Goal: Complete application form

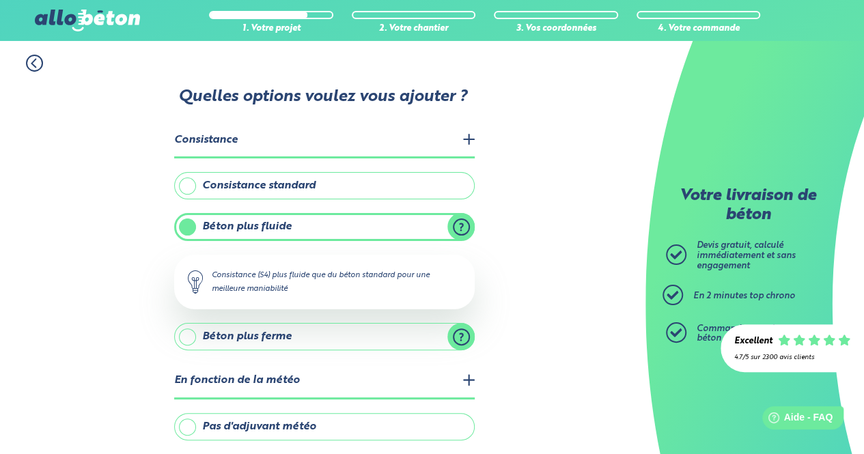
click at [444, 189] on label "Consistance standard" at bounding box center [324, 185] width 301 height 27
click at [0, 0] on input "Consistance standard" at bounding box center [0, 0] width 0 height 0
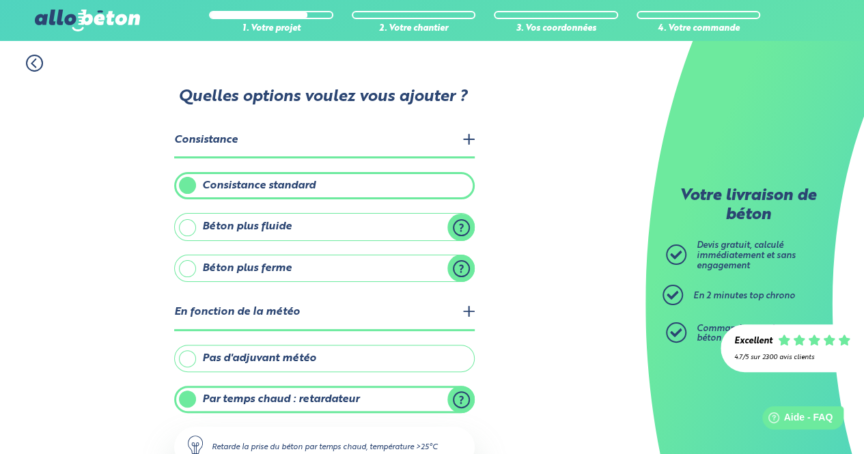
click at [470, 224] on label "Béton plus fluide" at bounding box center [324, 226] width 301 height 27
click at [0, 0] on input "Béton plus fluide" at bounding box center [0, 0] width 0 height 0
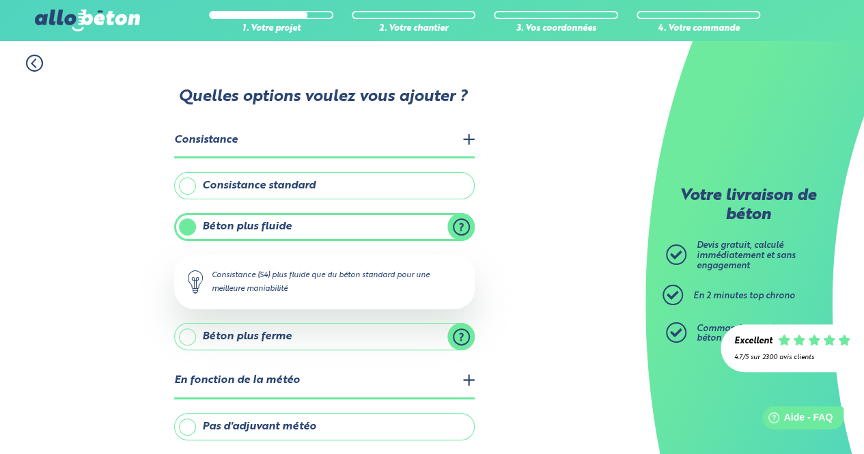
click at [455, 184] on label "Consistance standard" at bounding box center [324, 185] width 301 height 27
click at [0, 0] on input "Consistance standard" at bounding box center [0, 0] width 0 height 0
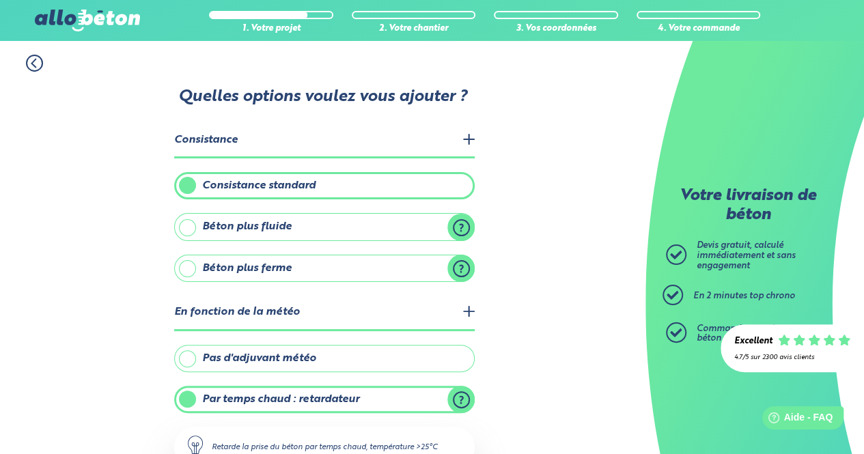
click at [422, 226] on label "Béton plus fluide" at bounding box center [324, 226] width 301 height 27
click at [0, 0] on input "Béton plus fluide" at bounding box center [0, 0] width 0 height 0
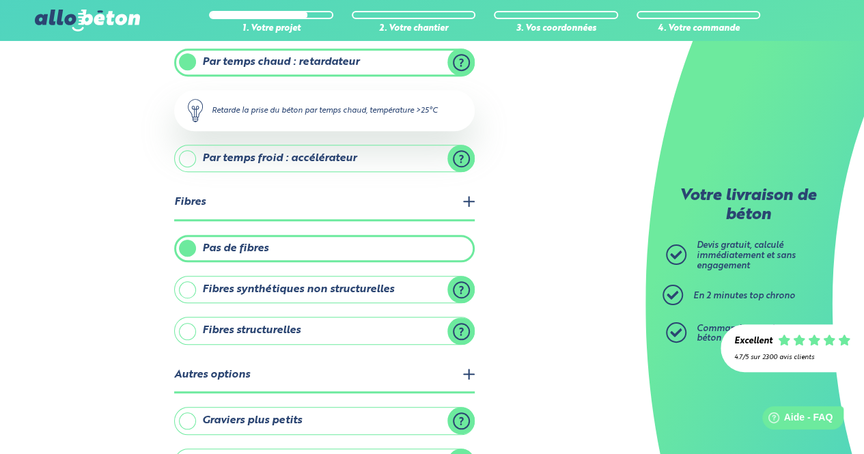
scroll to position [491, 0]
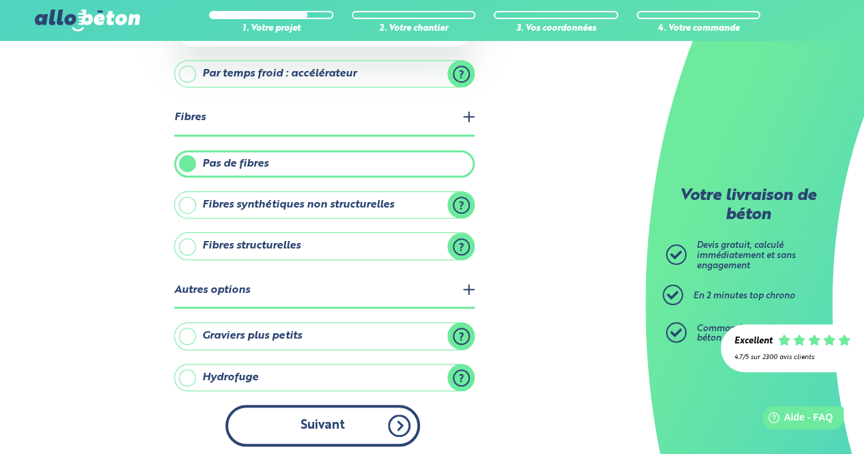
click at [327, 436] on button "Suivant" at bounding box center [323, 426] width 195 height 42
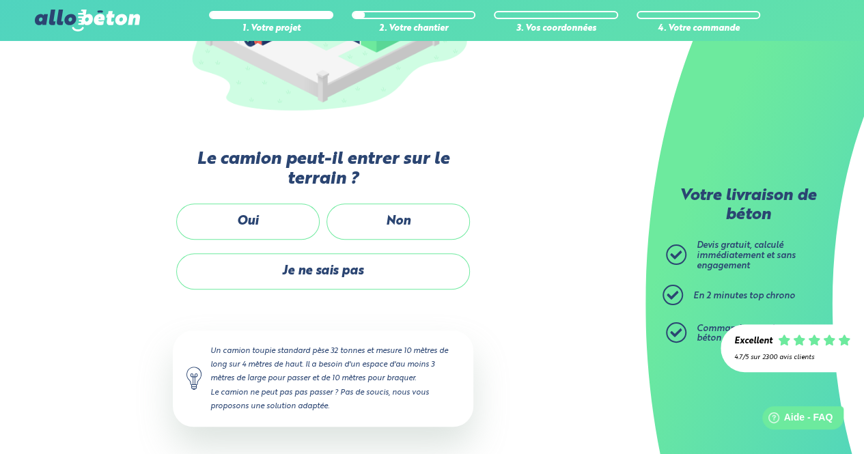
click at [327, 436] on div "Passons au chantier Les étapes à venir nous permettent de déterminer les équipe…" at bounding box center [323, 188] width 301 height 532
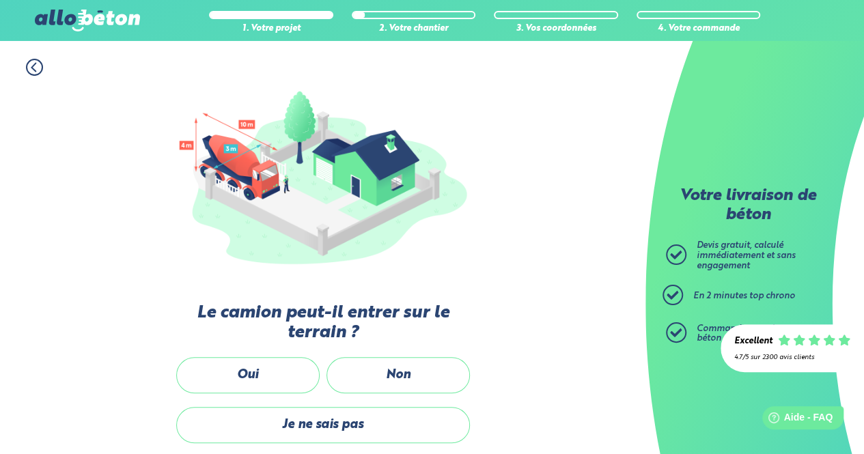
scroll to position [116, 0]
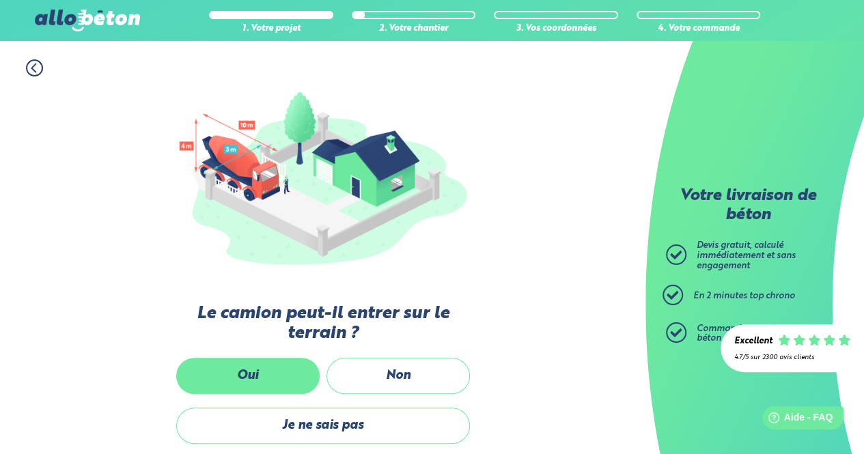
click at [275, 366] on label "Oui" at bounding box center [248, 376] width 144 height 36
click at [0, 0] on input "Oui" at bounding box center [0, 0] width 0 height 0
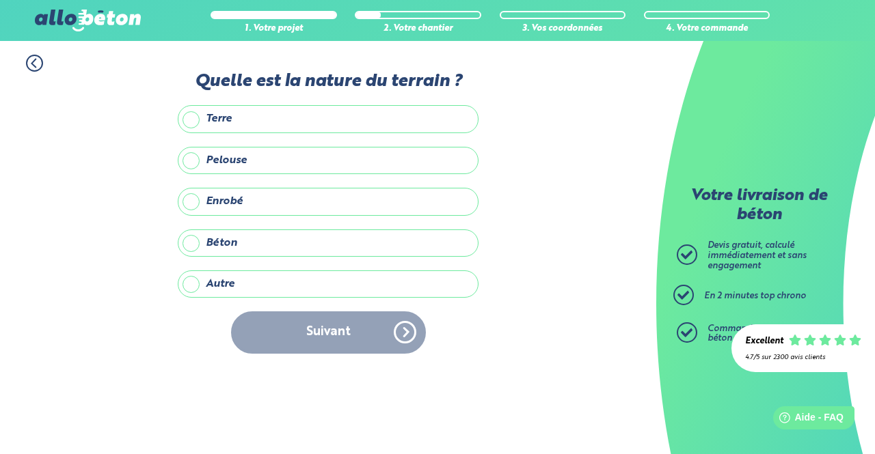
click at [186, 198] on label "Enrobé" at bounding box center [328, 201] width 301 height 27
click at [0, 0] on input "Enrobé" at bounding box center [0, 0] width 0 height 0
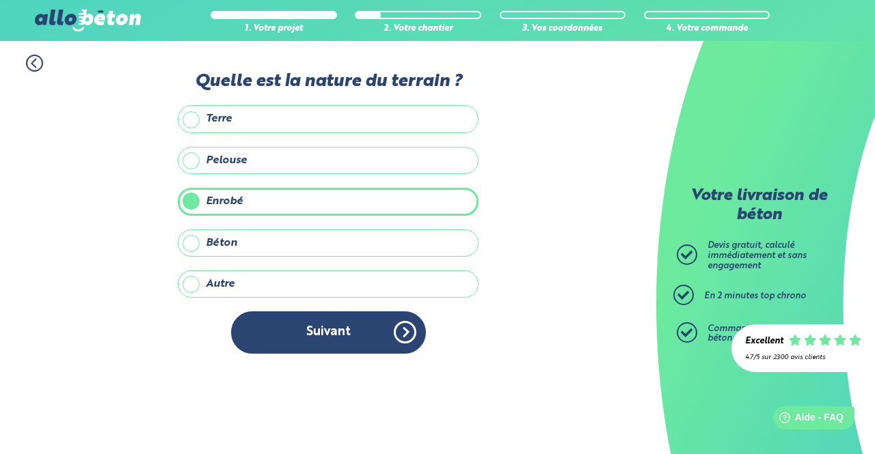
click at [186, 240] on label "Béton" at bounding box center [328, 243] width 301 height 27
click at [0, 0] on input "Béton" at bounding box center [0, 0] width 0 height 0
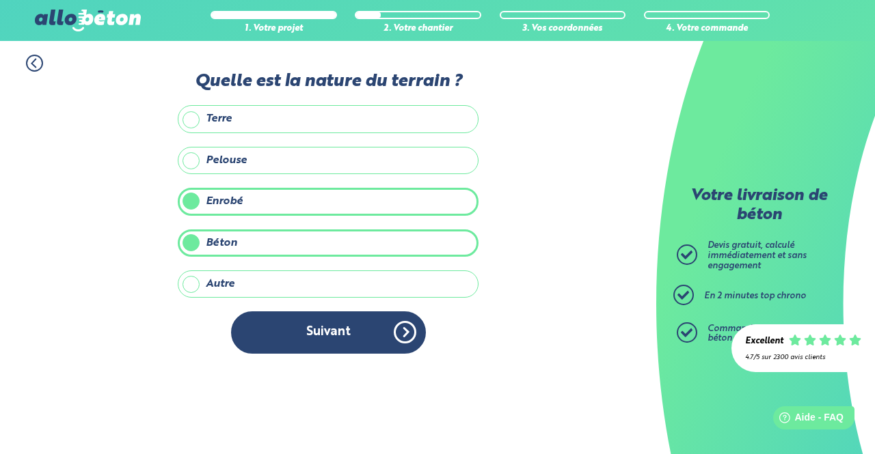
click at [200, 195] on label "Enrobé" at bounding box center [328, 201] width 301 height 27
click at [0, 0] on input "Enrobé" at bounding box center [0, 0] width 0 height 0
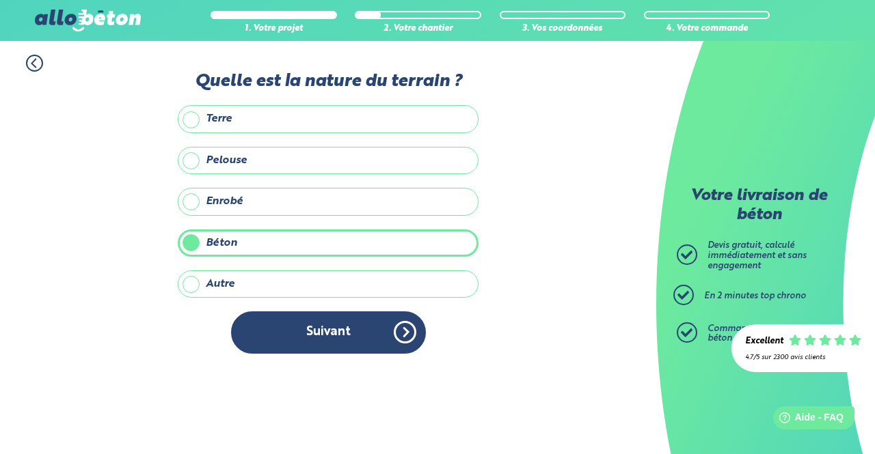
click at [192, 211] on label "Enrobé" at bounding box center [328, 201] width 301 height 27
click at [0, 0] on input "Enrobé" at bounding box center [0, 0] width 0 height 0
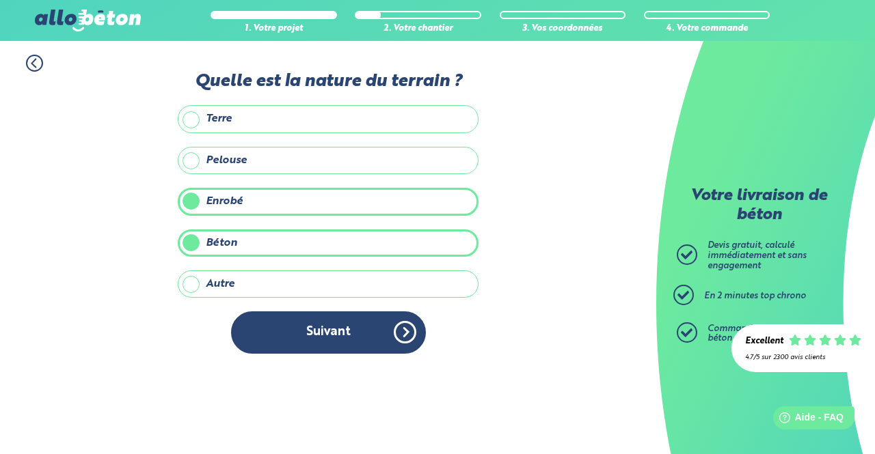
click at [190, 240] on label "Béton" at bounding box center [328, 243] width 301 height 27
click at [0, 0] on input "Béton" at bounding box center [0, 0] width 0 height 0
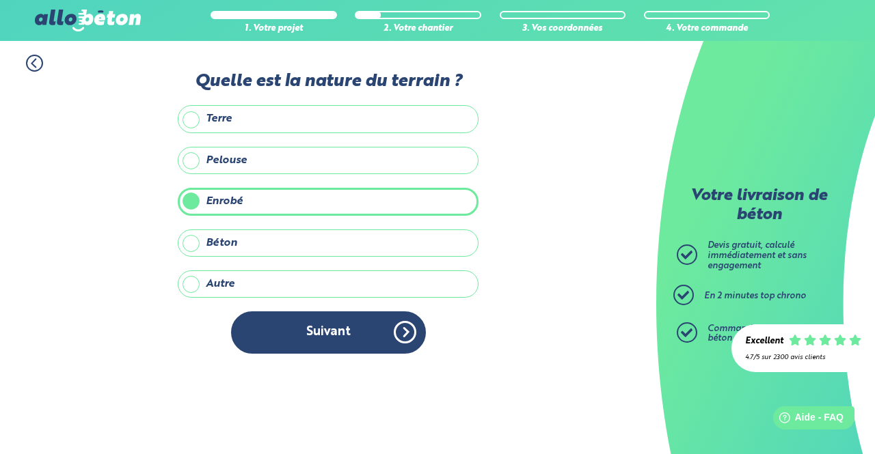
click at [193, 208] on label "Enrobé" at bounding box center [328, 201] width 301 height 27
click at [0, 0] on input "Enrobé" at bounding box center [0, 0] width 0 height 0
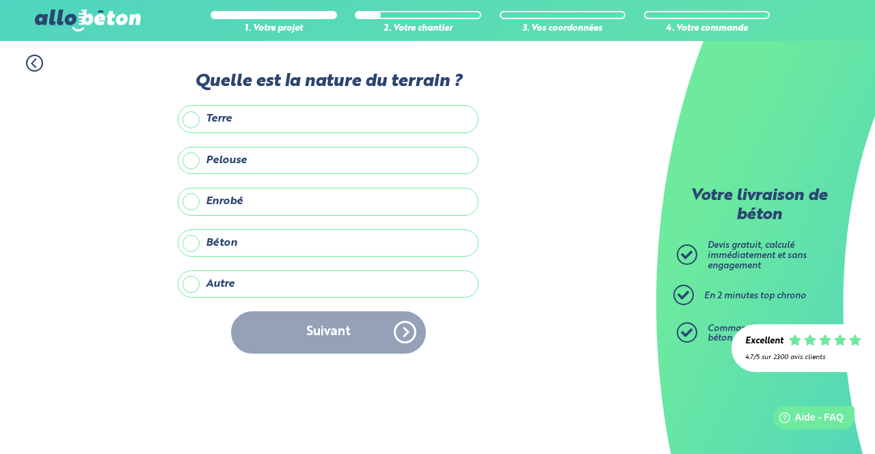
click at [189, 284] on label "Autre" at bounding box center [328, 284] width 301 height 27
click at [0, 0] on input "Autre" at bounding box center [0, 0] width 0 height 0
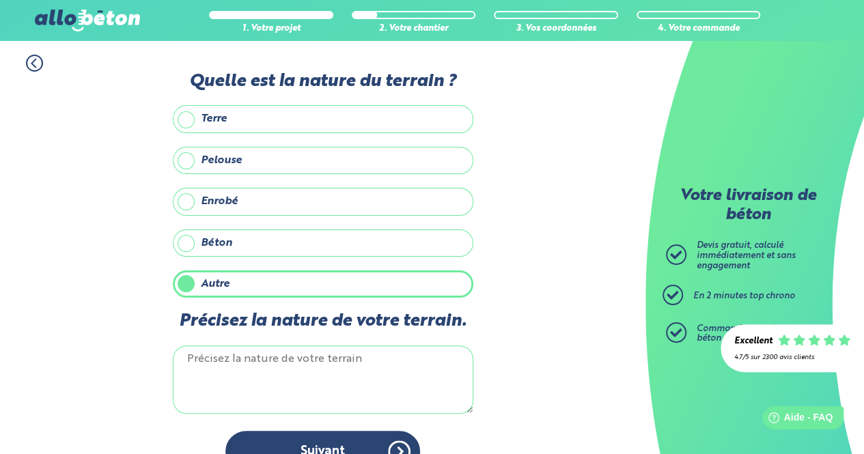
click at [211, 354] on textarea "Précisez la nature de votre terrain." at bounding box center [323, 380] width 301 height 68
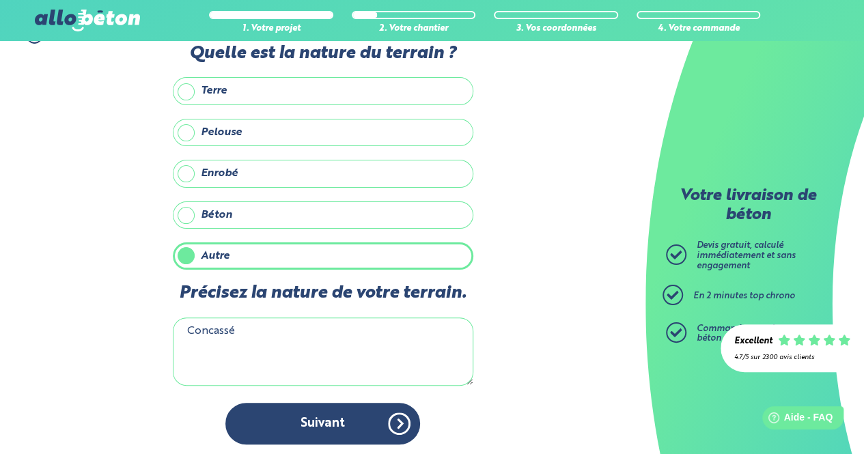
type textarea "Concassé"
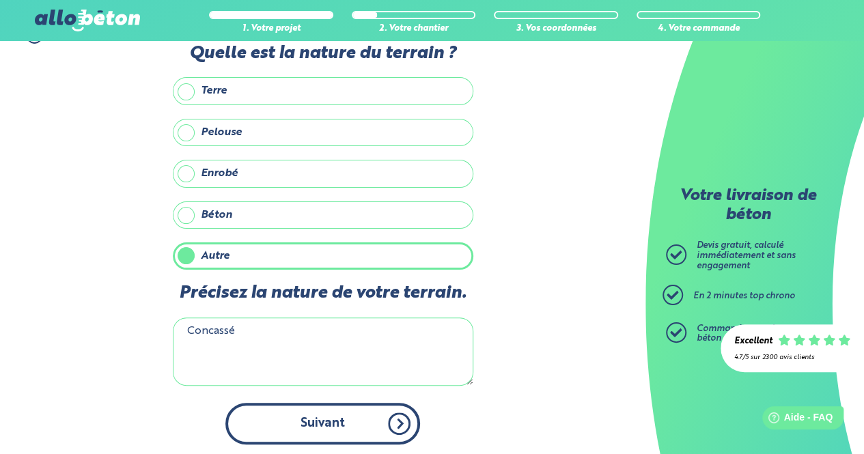
click at [325, 403] on button "Suivant" at bounding box center [323, 424] width 195 height 42
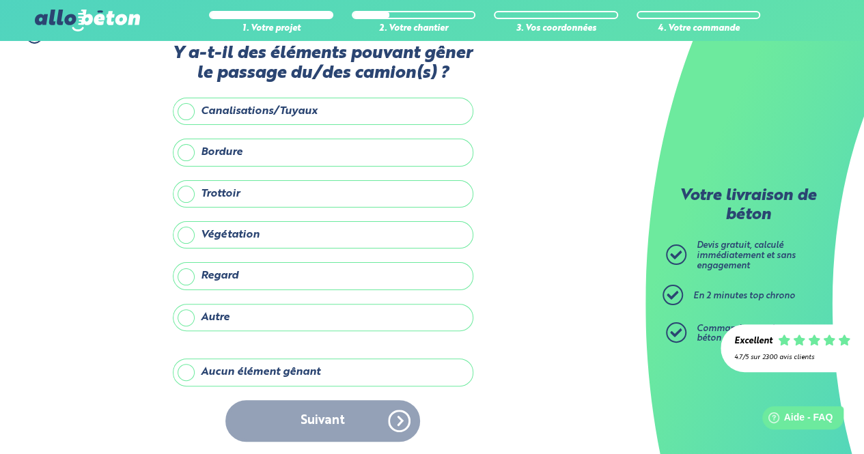
scroll to position [26, 0]
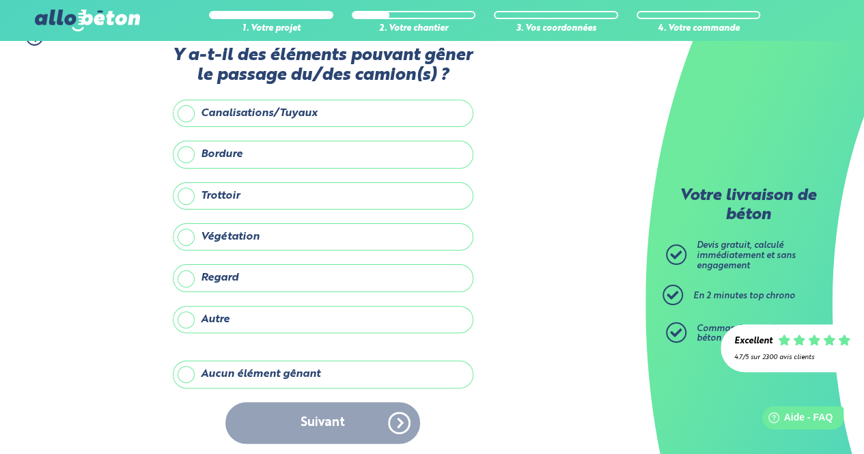
click at [190, 376] on label "Aucun élément gênant" at bounding box center [323, 374] width 301 height 27
click at [0, 0] on input "Aucun élément gênant" at bounding box center [0, 0] width 0 height 0
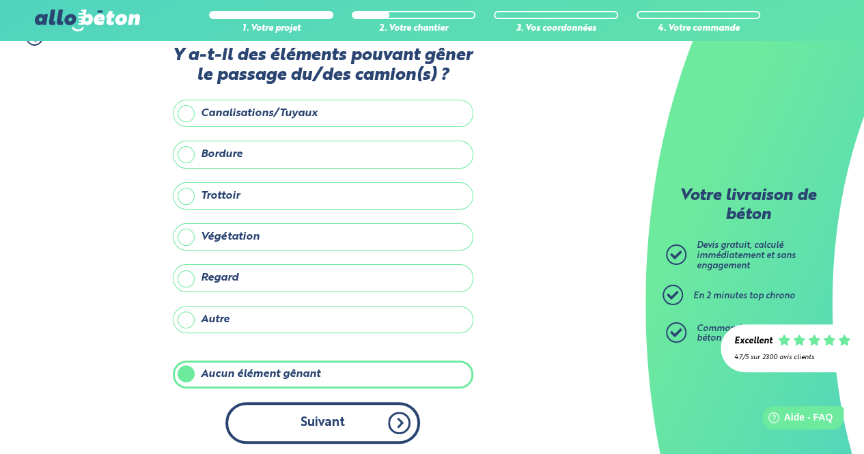
click at [268, 420] on button "Suivant" at bounding box center [323, 424] width 195 height 42
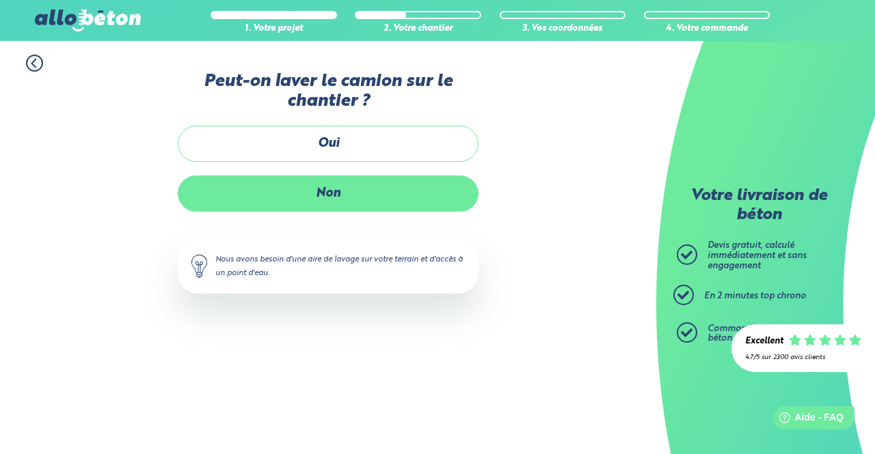
click at [329, 195] on label "Non" at bounding box center [328, 194] width 301 height 36
click at [0, 0] on input "Non" at bounding box center [0, 0] width 0 height 0
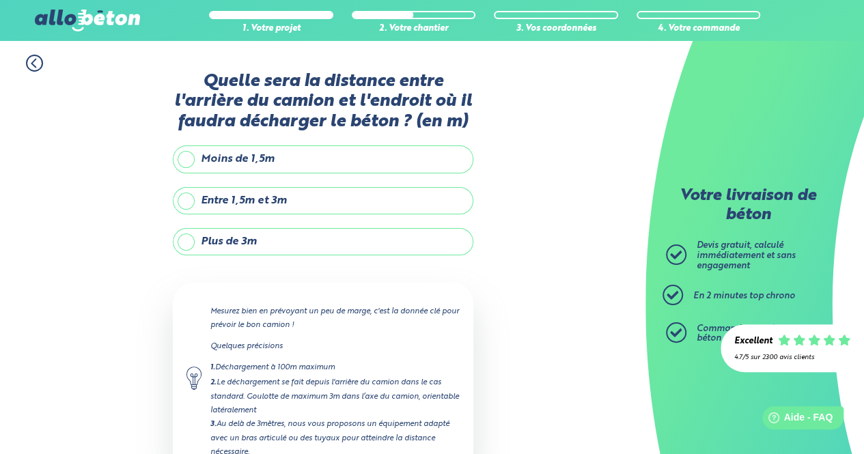
click at [288, 236] on label "Plus de 3m" at bounding box center [323, 241] width 301 height 27
click at [0, 0] on input "Plus de 3m" at bounding box center [0, 0] width 0 height 0
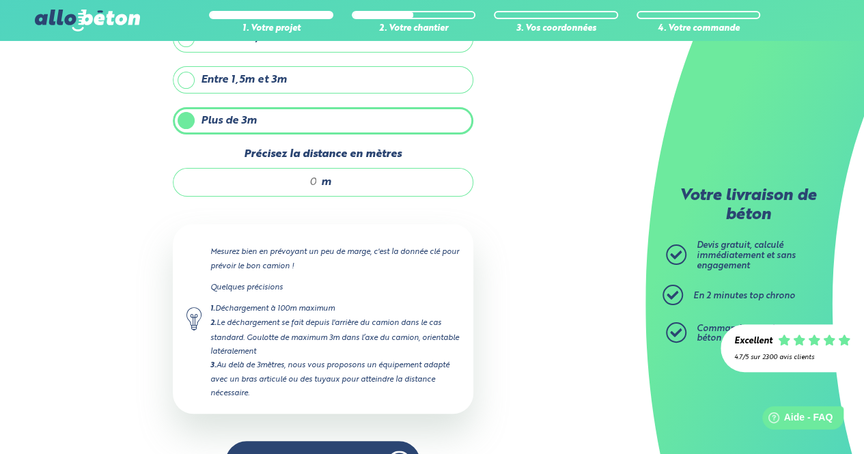
scroll to position [159, 0]
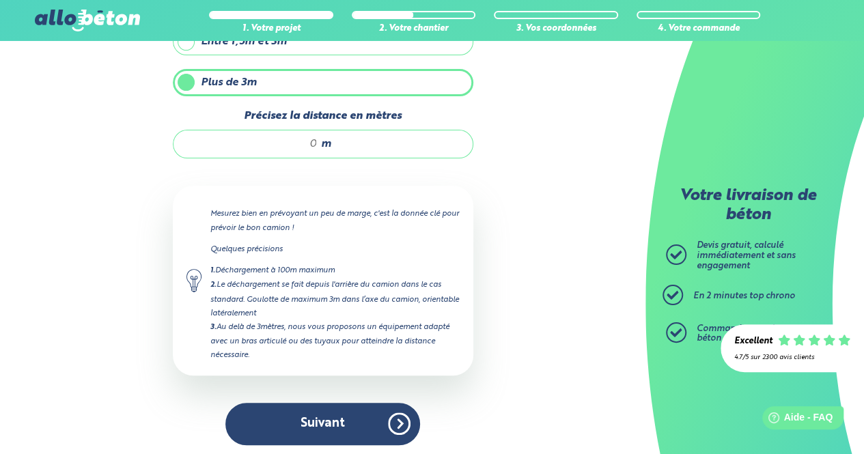
click at [316, 141] on input "Précisez la distance en mètres" at bounding box center [252, 144] width 131 height 14
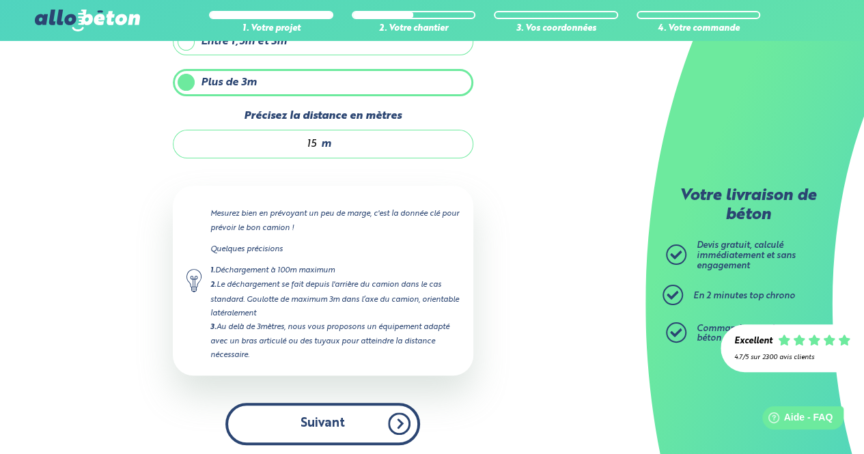
type input "15"
click at [331, 439] on button "Suivant" at bounding box center [323, 424] width 195 height 42
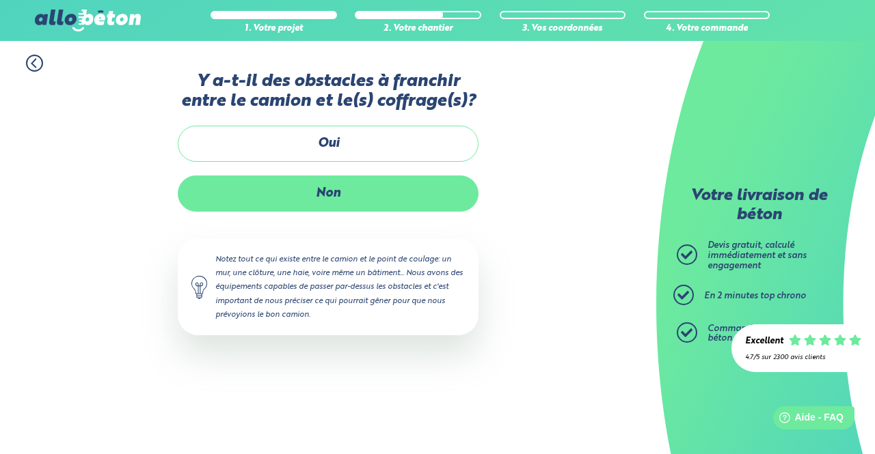
click at [350, 197] on label "Non" at bounding box center [328, 194] width 301 height 36
click at [0, 0] on input "Non" at bounding box center [0, 0] width 0 height 0
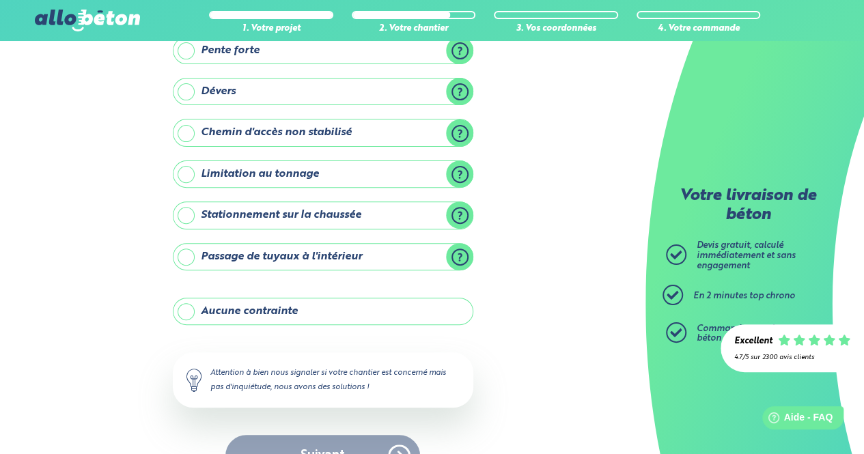
scroll to position [144, 0]
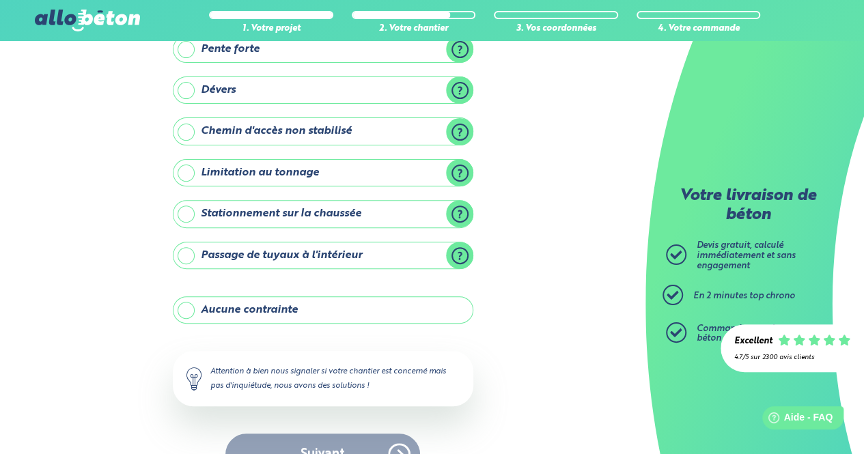
click at [295, 314] on label "Aucune contrainte" at bounding box center [323, 310] width 301 height 27
click at [0, 0] on input "Aucune contrainte" at bounding box center [0, 0] width 0 height 0
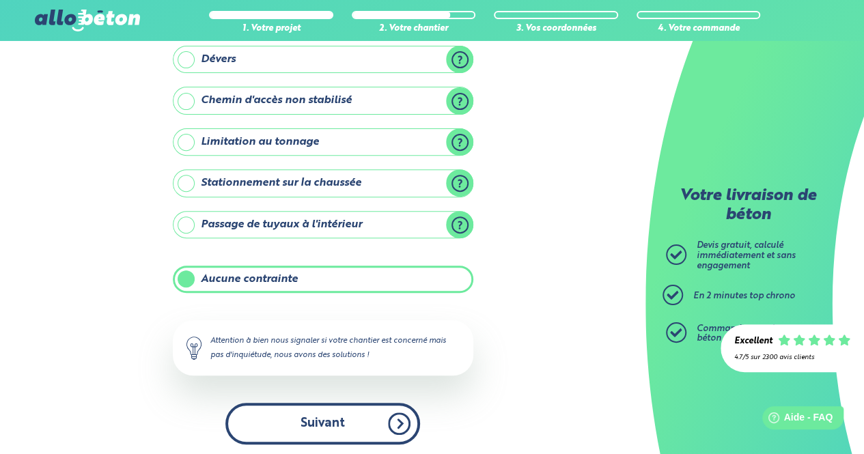
click at [315, 407] on button "Suivant" at bounding box center [323, 424] width 195 height 42
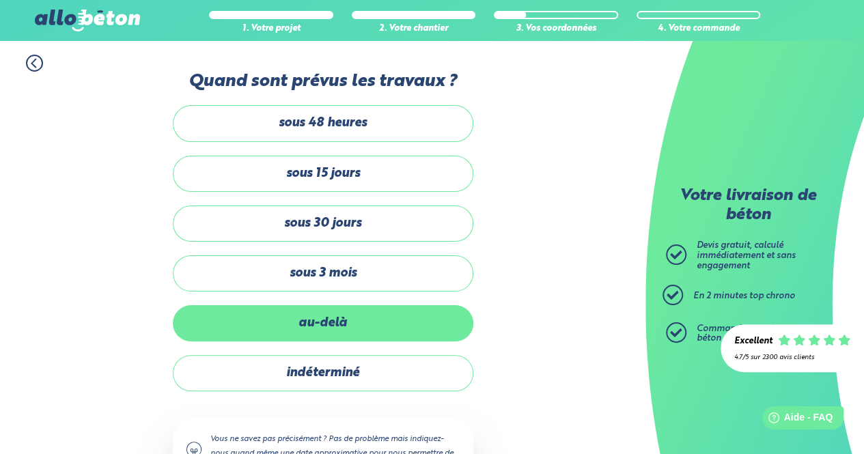
click at [336, 326] on label "au-delà" at bounding box center [323, 323] width 301 height 36
click at [0, 0] on input "au-delà" at bounding box center [0, 0] width 0 height 0
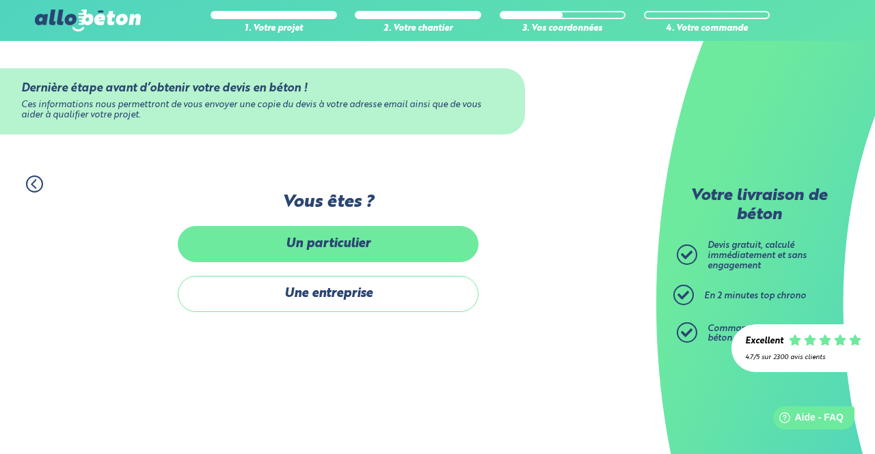
click at [333, 233] on label "Un particulier" at bounding box center [328, 244] width 301 height 36
click at [0, 0] on input "Un particulier" at bounding box center [0, 0] width 0 height 0
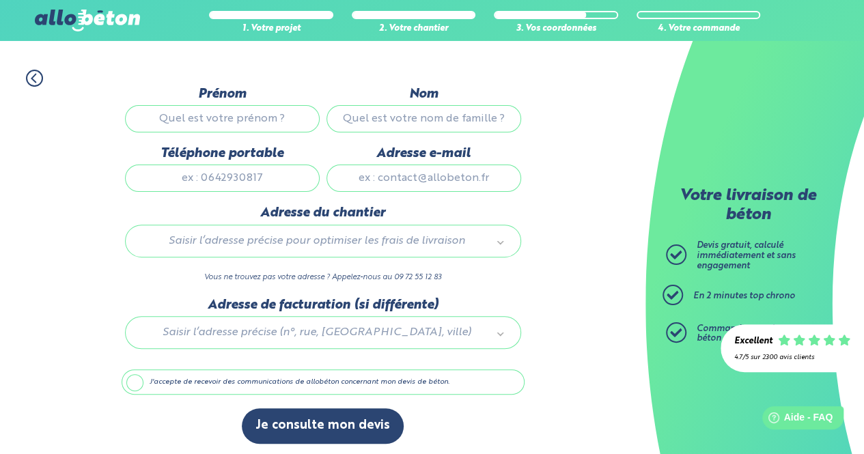
scroll to position [107, 0]
click at [258, 384] on label "J'accepte de recevoir des communications de allobéton concernant mon devis de b…" at bounding box center [323, 382] width 403 height 26
click at [0, 0] on input "J'accepte de recevoir des communications de allobéton concernant mon devis de b…" at bounding box center [0, 0] width 0 height 0
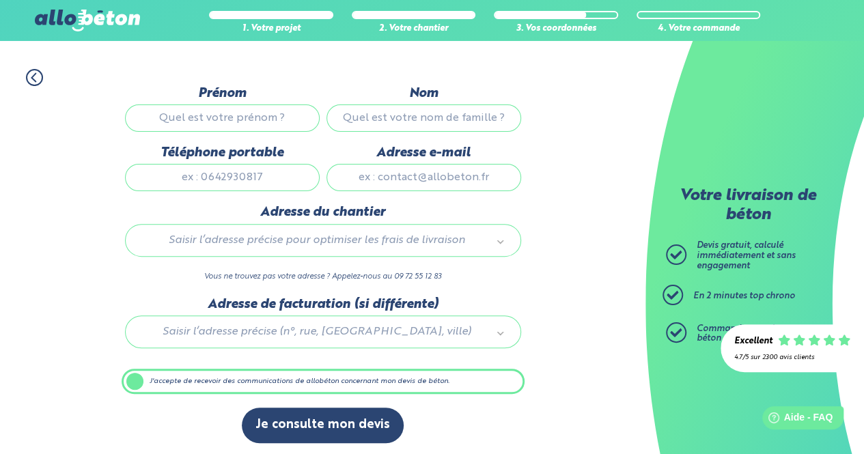
click at [249, 117] on input "Prénom" at bounding box center [222, 118] width 195 height 27
type input "Saintot"
click at [356, 134] on div "Nom" at bounding box center [424, 115] width 202 height 59
click at [366, 121] on input "Nom" at bounding box center [424, 118] width 195 height 27
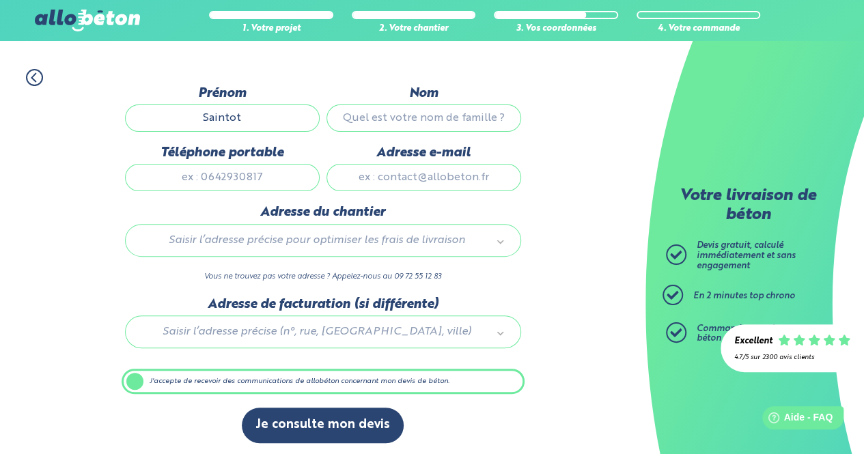
click at [366, 121] on input "Nom" at bounding box center [424, 118] width 195 height 27
type input "[PERSON_NAME]"
drag, startPoint x: 266, startPoint y: 114, endPoint x: 137, endPoint y: 113, distance: 129.2
click at [137, 113] on input "Saintot" at bounding box center [222, 118] width 195 height 27
type input "[PERSON_NAME]"
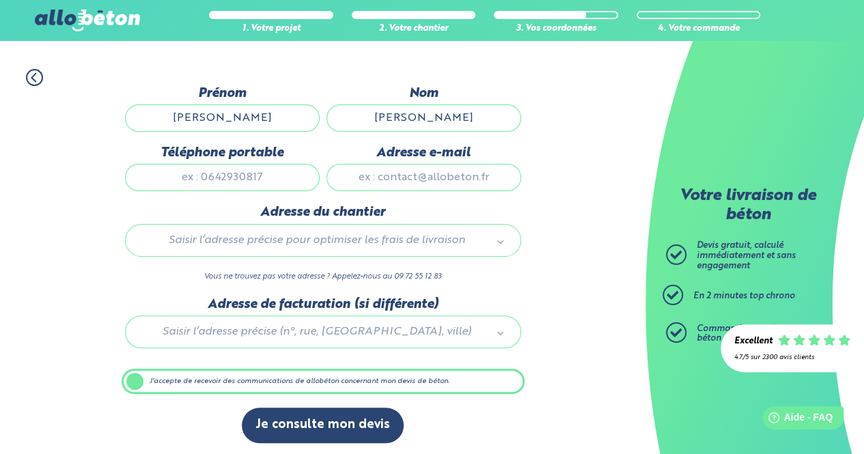
scroll to position [0, 0]
drag, startPoint x: 465, startPoint y: 114, endPoint x: 312, endPoint y: 118, distance: 153.1
click at [312, 118] on div "Prénom [PERSON_NAME] Nom Jean-[PERSON_NAME] Téléphone portable Adresse e-mail" at bounding box center [323, 146] width 403 height 120
type input "saintot"
click at [276, 176] on input "Téléphone portable" at bounding box center [222, 177] width 195 height 27
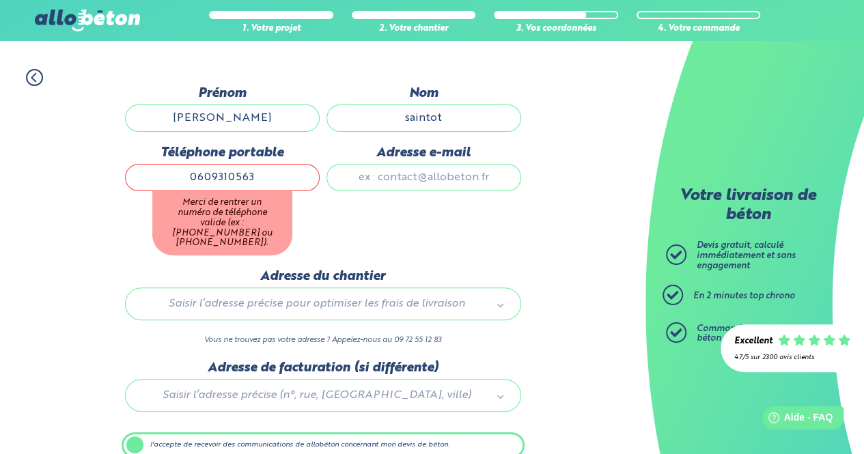
type input "0609310563"
click at [415, 184] on input "Adresse e-mail" at bounding box center [424, 177] width 195 height 27
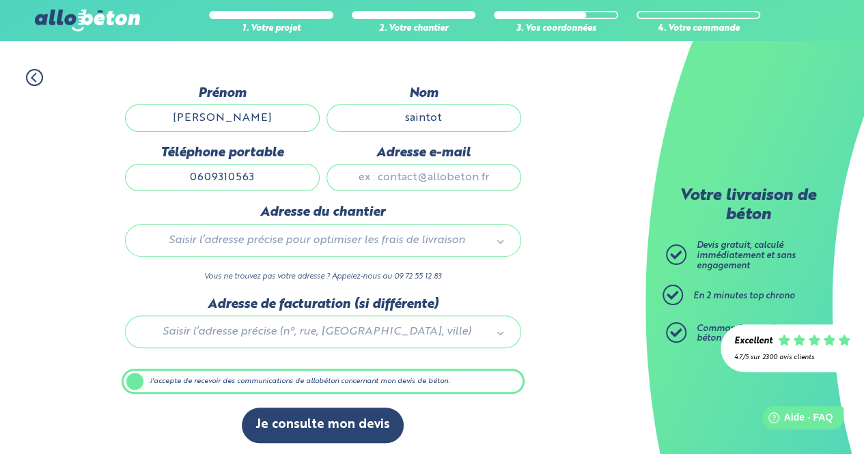
type input "[EMAIL_ADDRESS][DOMAIN_NAME]"
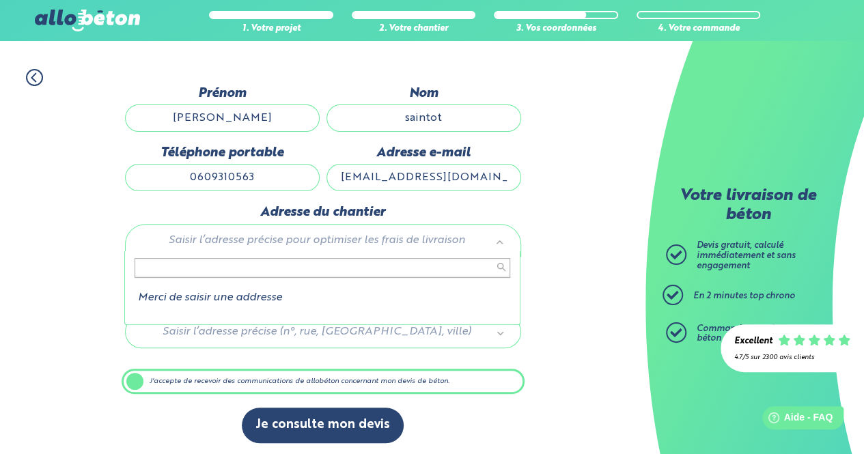
click at [379, 264] on input "text" at bounding box center [323, 267] width 376 height 19
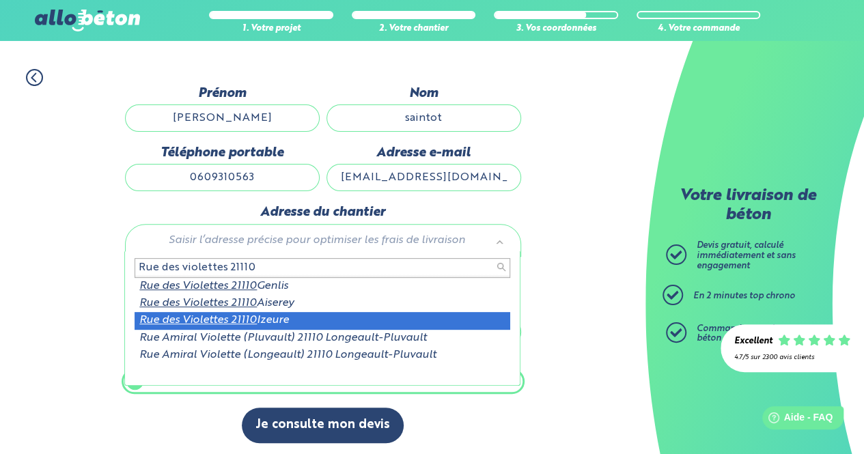
type input "Rue des violettes 21110"
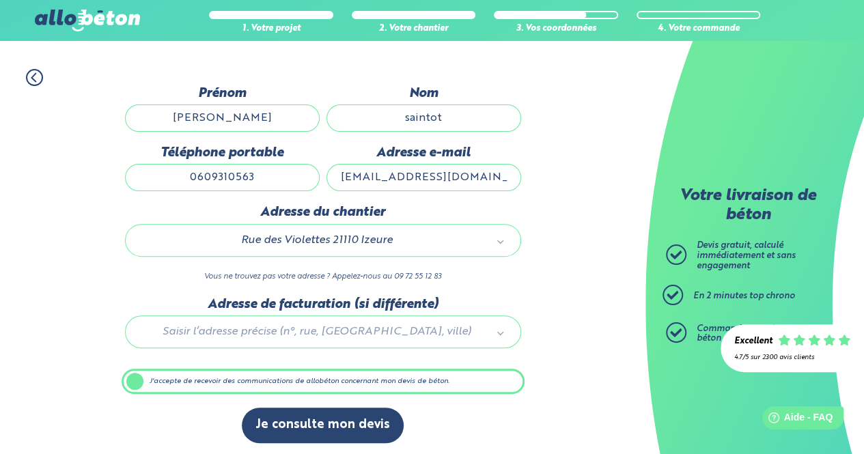
click at [342, 327] on div at bounding box center [323, 329] width 403 height 65
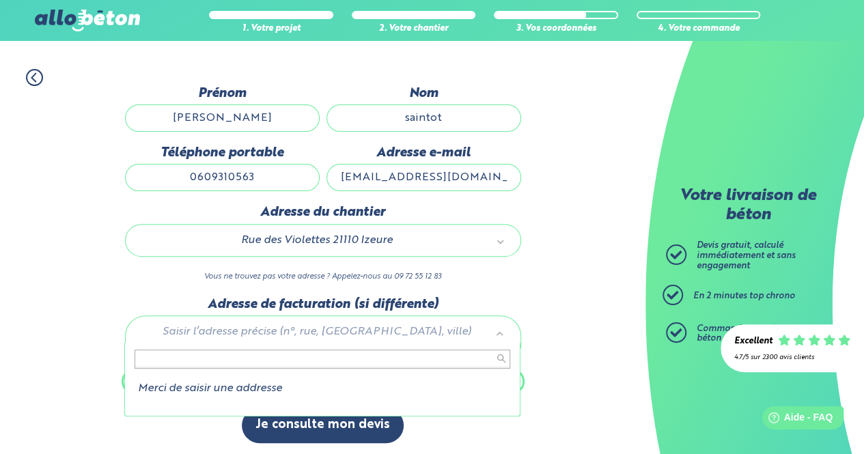
click at [324, 359] on input "text" at bounding box center [323, 359] width 376 height 19
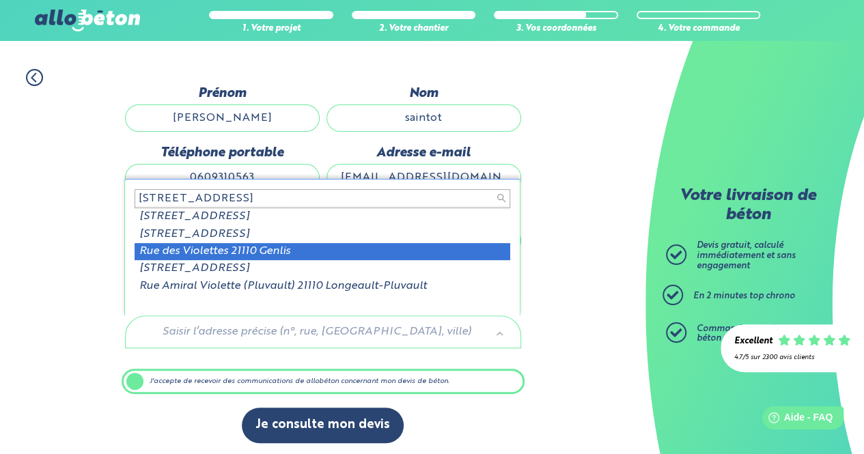
type input "[STREET_ADDRESS]"
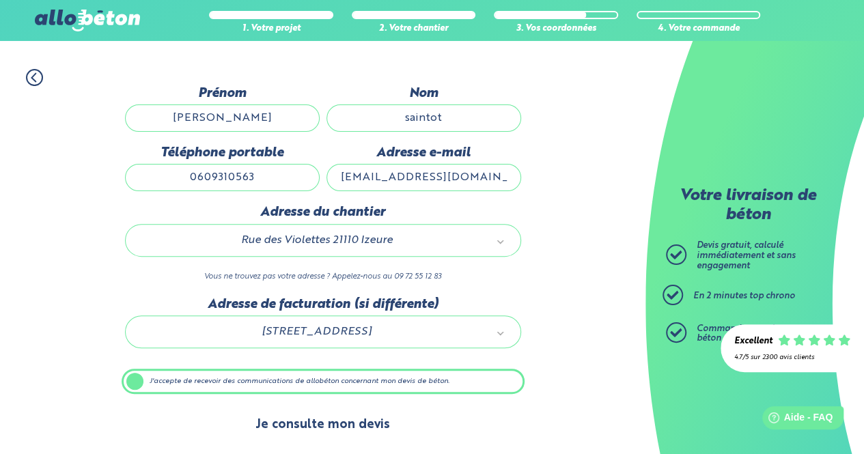
click at [338, 419] on button "Je consulte mon devis" at bounding box center [323, 425] width 162 height 35
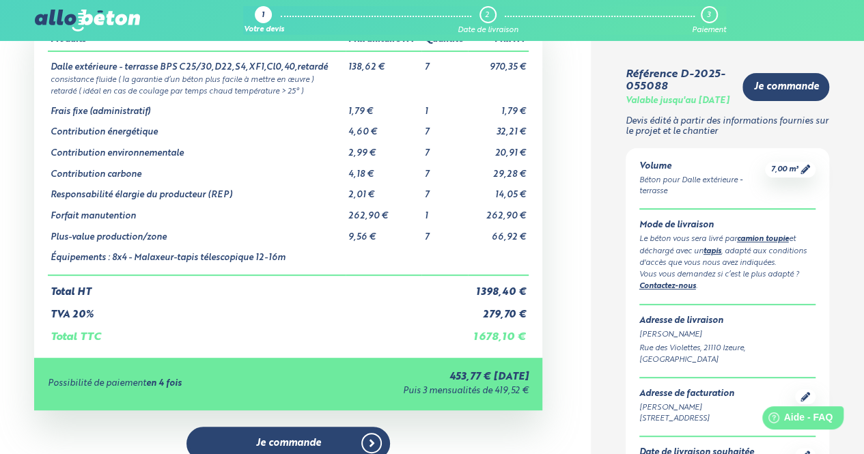
scroll to position [94, 0]
